Goal: Task Accomplishment & Management: Use online tool/utility

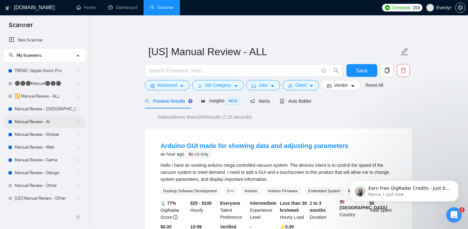
click at [33, 122] on link "Manual Review - AI" at bounding box center [45, 121] width 61 height 13
